Goal: Task Accomplishment & Management: Use online tool/utility

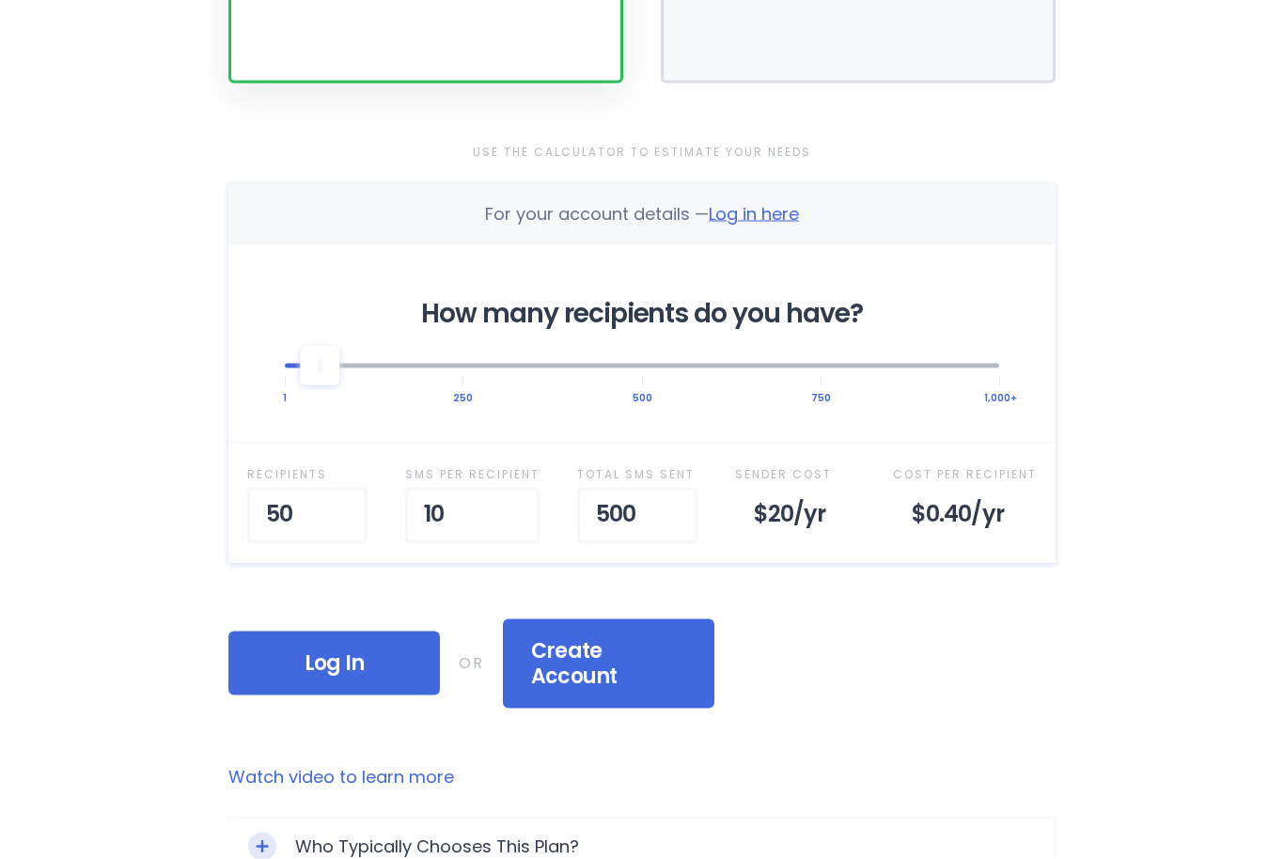
scroll to position [510, 0]
click at [323, 513] on input "50" at bounding box center [307, 515] width 120 height 56
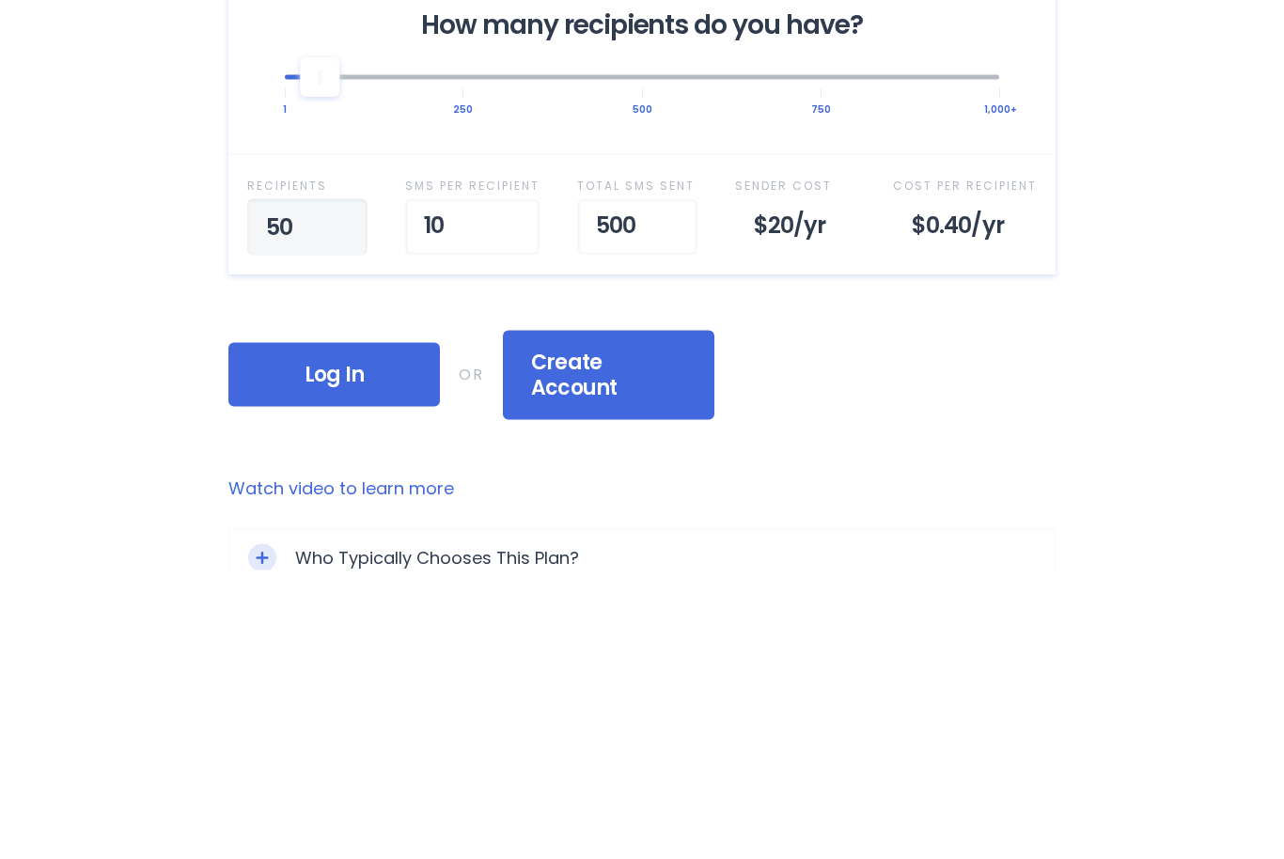
type input "5"
type input "150"
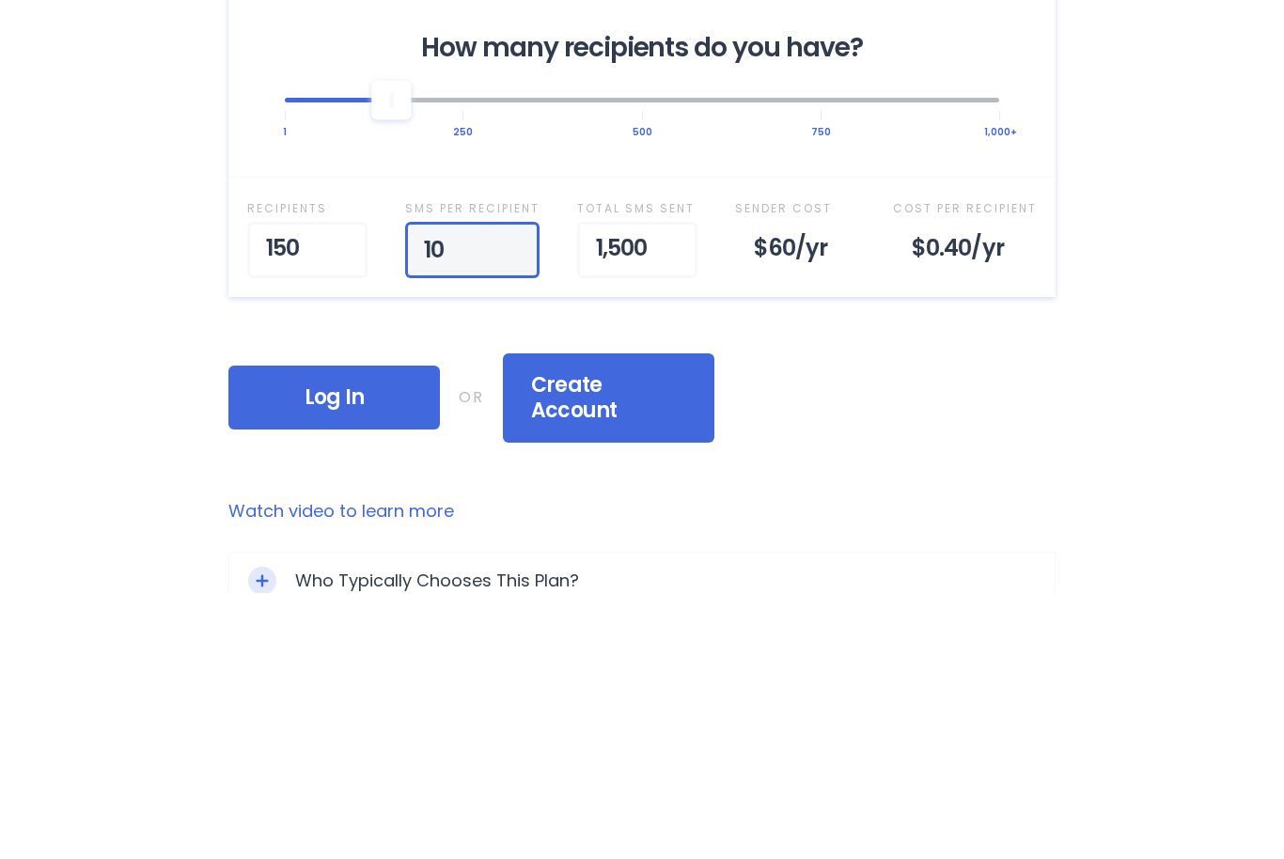
type input "1"
type input "60"
type input "6"
type input "36"
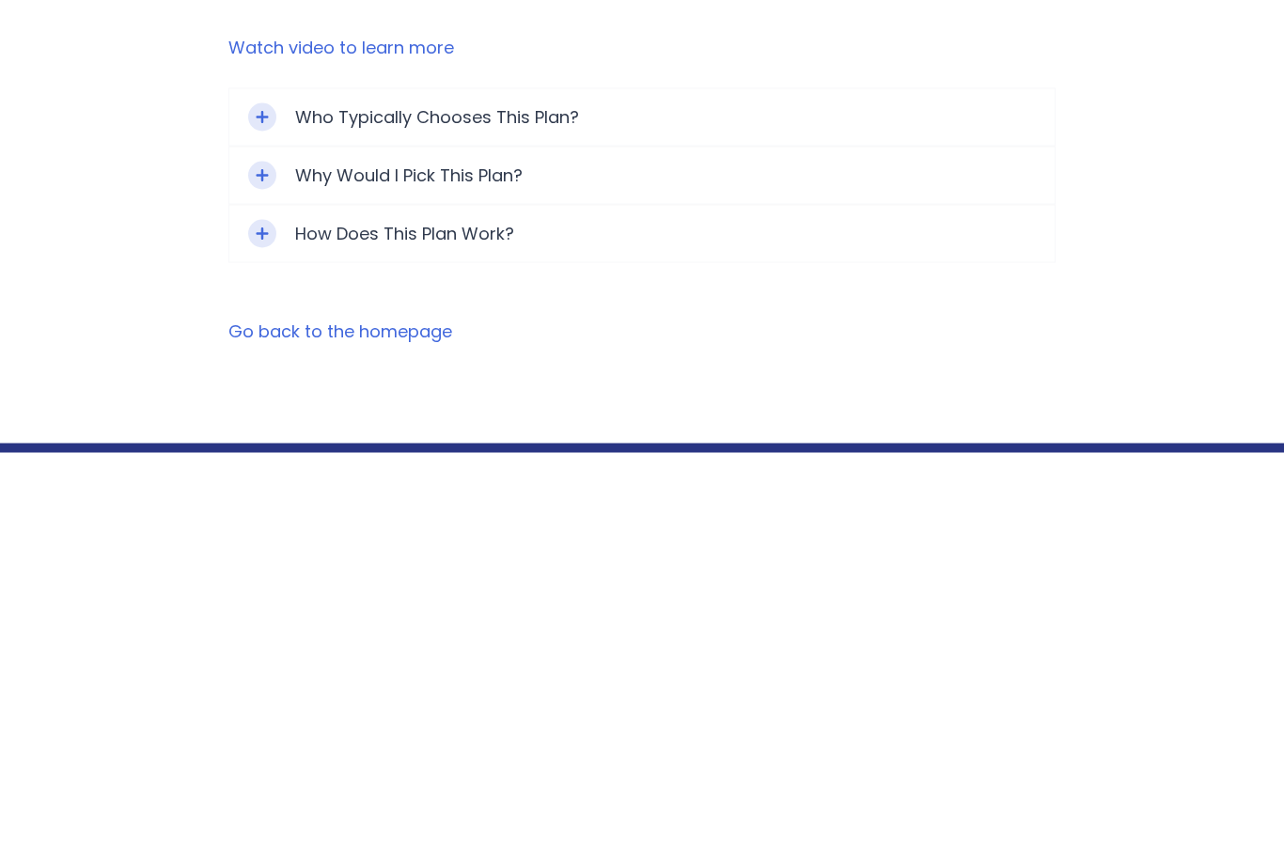
scroll to position [834, 0]
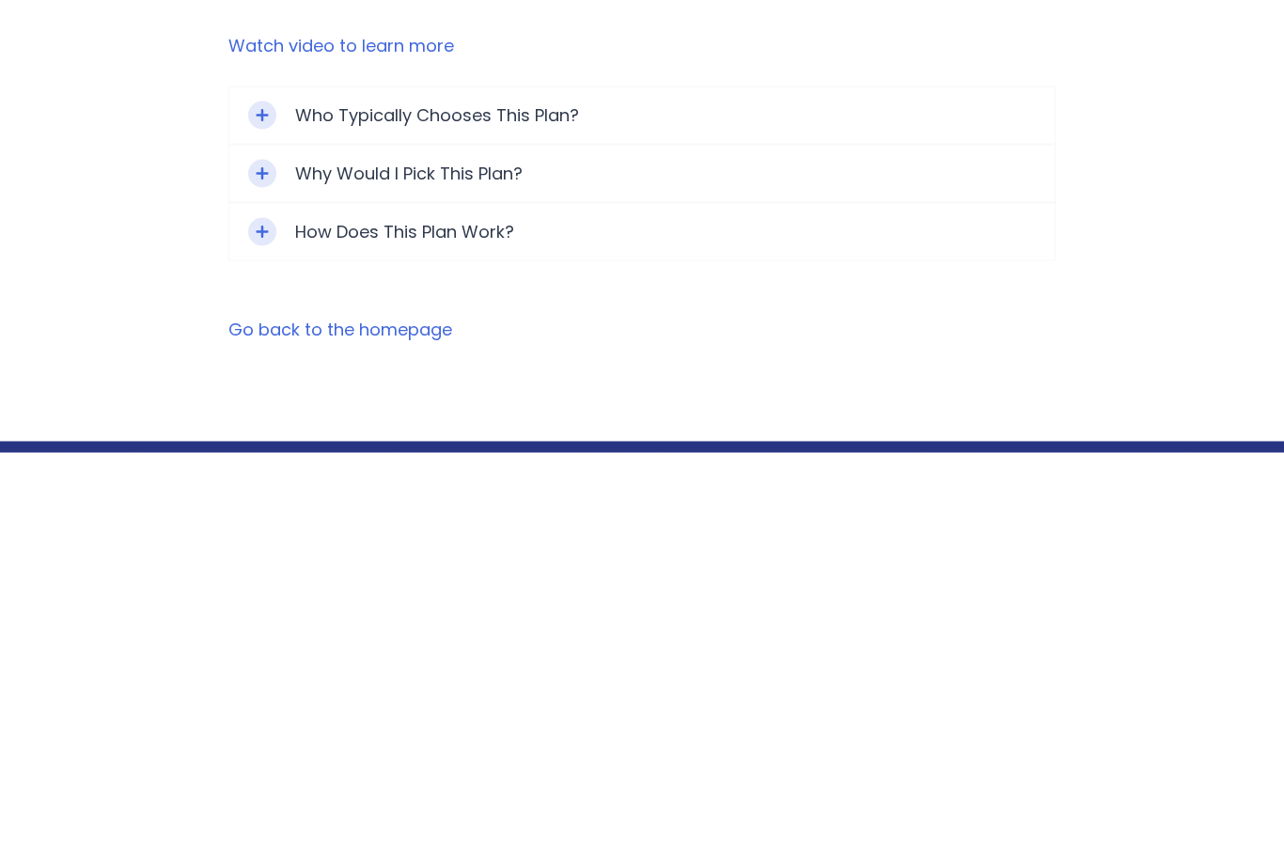
click at [262, 624] on div "Toggle Expand" at bounding box center [262, 638] width 28 height 28
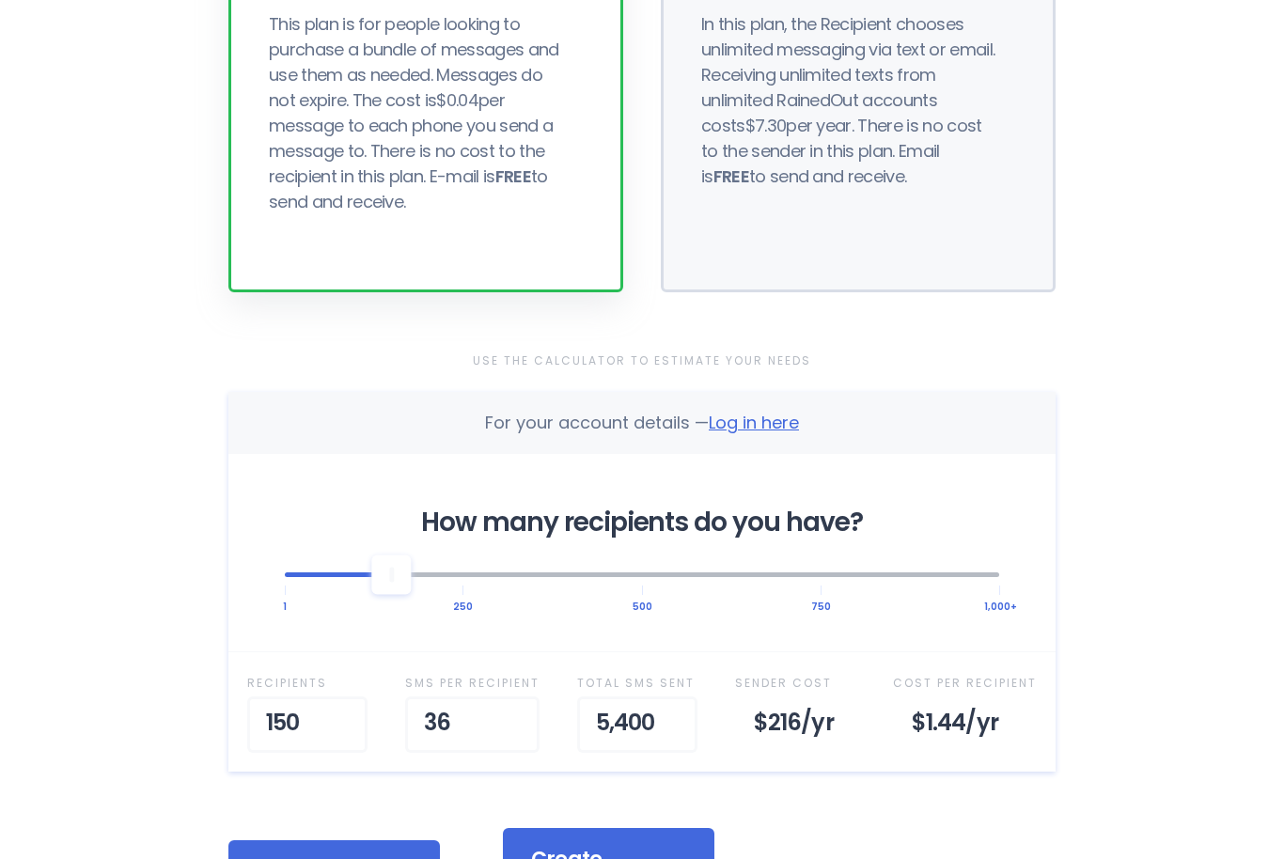
scroll to position [300, 0]
